Goal: Transaction & Acquisition: Purchase product/service

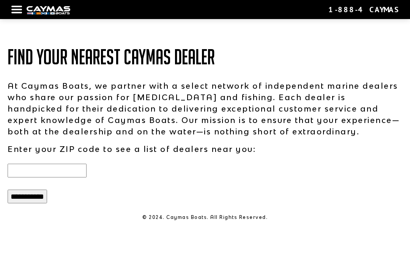
click at [41, 167] on input "text" at bounding box center [47, 170] width 79 height 14
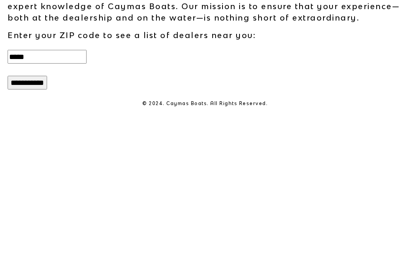
type input "*****"
click at [39, 189] on input "**********" at bounding box center [28, 196] width 40 height 14
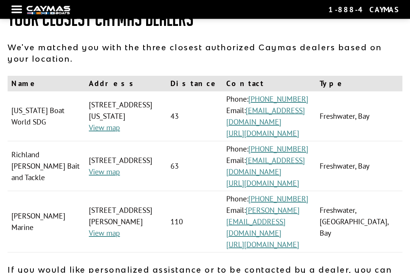
scroll to position [41, 0]
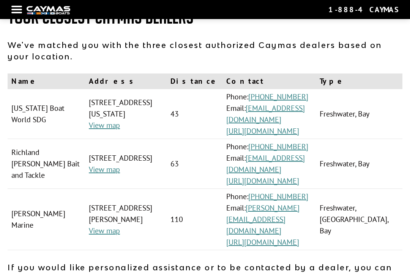
click at [280, 126] on link "https://www.texasboatworld.com/" at bounding box center [263, 131] width 73 height 10
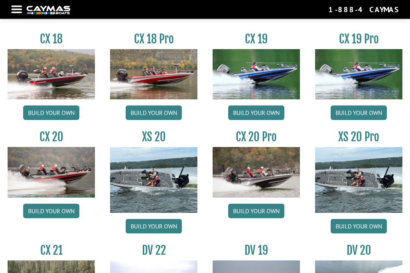
scroll to position [594, 0]
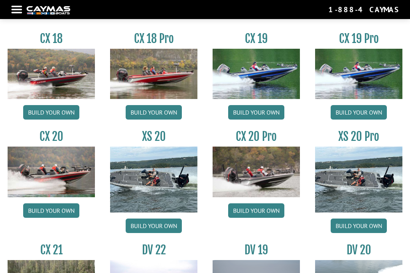
click at [342, 184] on img at bounding box center [358, 179] width 87 height 66
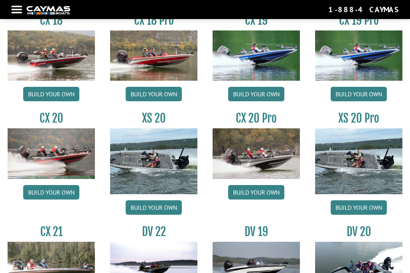
scroll to position [612, 0]
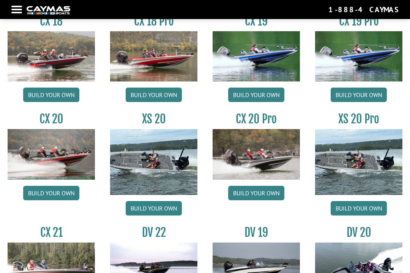
click at [351, 210] on link "Build your own" at bounding box center [359, 208] width 56 height 14
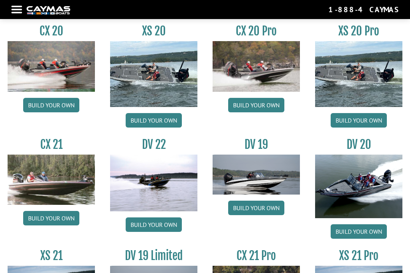
scroll to position [699, 0]
click at [50, 220] on link "Build your own" at bounding box center [51, 218] width 56 height 14
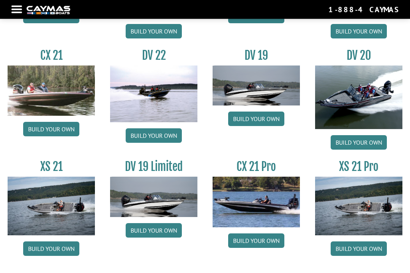
scroll to position [792, 0]
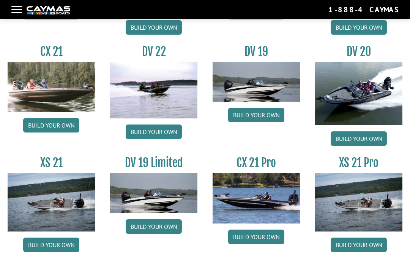
click at [48, 252] on link "Build your own" at bounding box center [51, 244] width 56 height 14
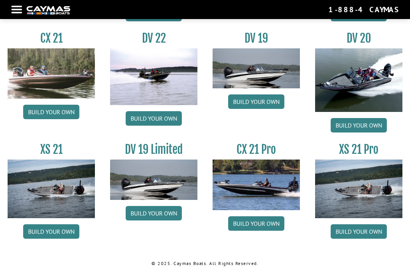
click at [357, 233] on link "Build your own" at bounding box center [359, 231] width 56 height 14
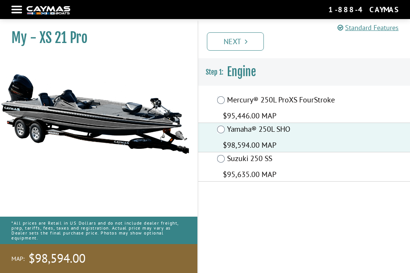
click at [233, 40] on link "Next" at bounding box center [235, 41] width 57 height 18
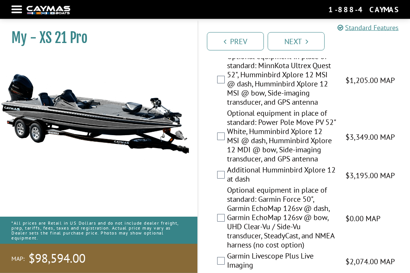
scroll to position [359, 0]
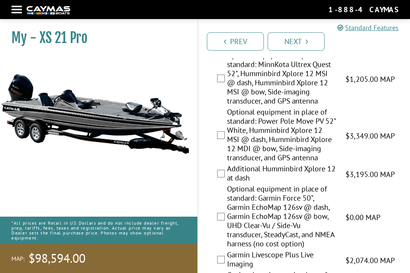
click at [199, 197] on div "Optional equipment in place of standard: Garmin Force 50", Garmin EchoMap 126sv…" at bounding box center [304, 217] width 212 height 66
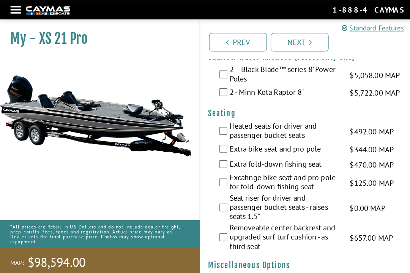
scroll to position [817, 0]
